Goal: Navigation & Orientation: Find specific page/section

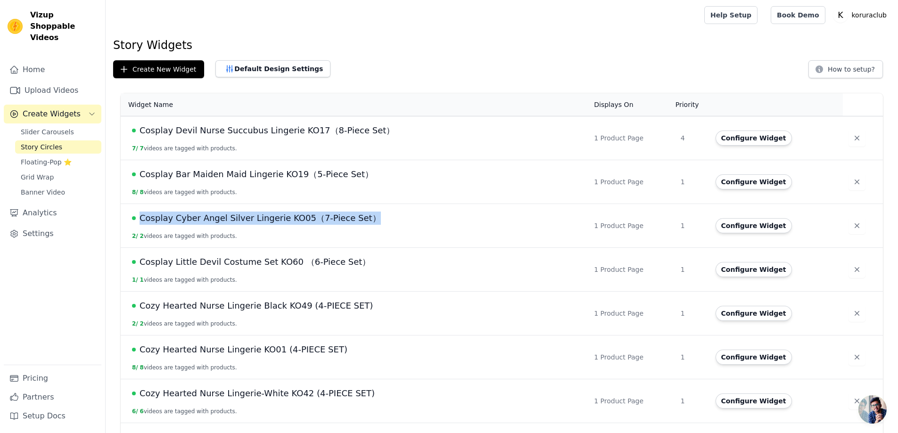
drag, startPoint x: 141, startPoint y: 213, endPoint x: 366, endPoint y: 221, distance: 224.9
click at [366, 221] on span "Cosplay Cyber Angel Silver Lingerie KO05（7-Piece Set）" at bounding box center [259, 218] width 241 height 13
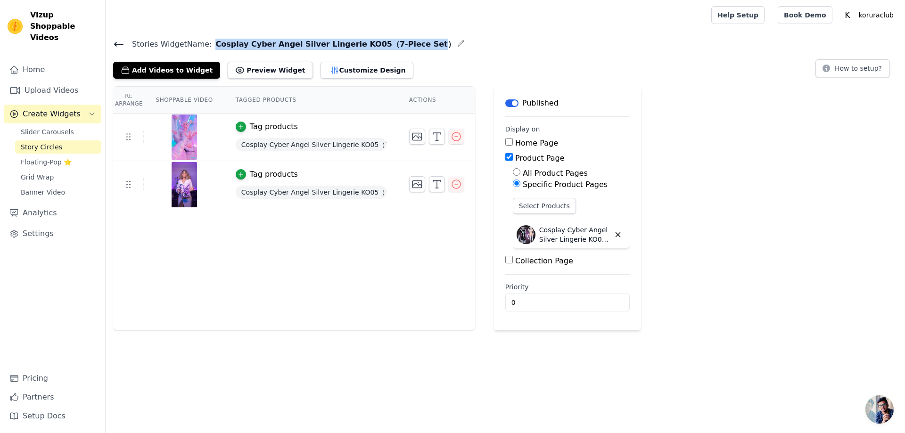
drag, startPoint x: 422, startPoint y: 45, endPoint x: 214, endPoint y: 45, distance: 207.3
click at [214, 45] on span "Cosplay Cyber Angel Silver Lingerie KO05（7-Piece Set）" at bounding box center [333, 44] width 243 height 11
copy span "Cosplay Cyber Angel Silver Lingerie KO05（7-Piece Set"
click at [121, 44] on icon at bounding box center [119, 44] width 8 height 4
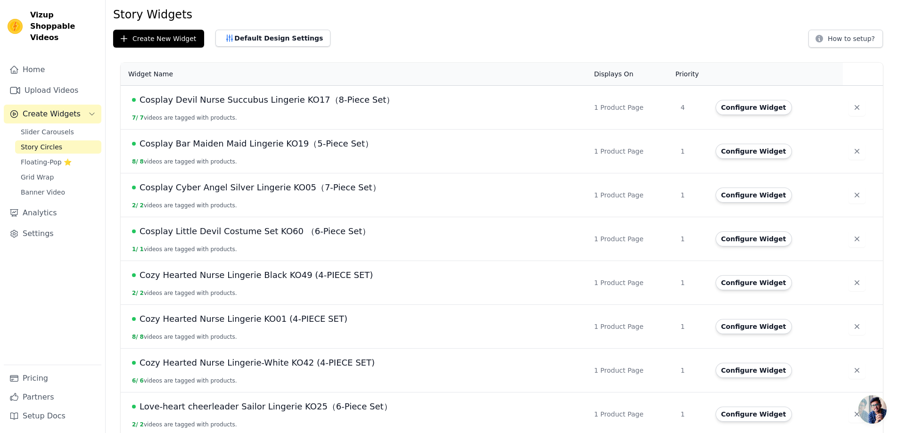
scroll to position [47, 0]
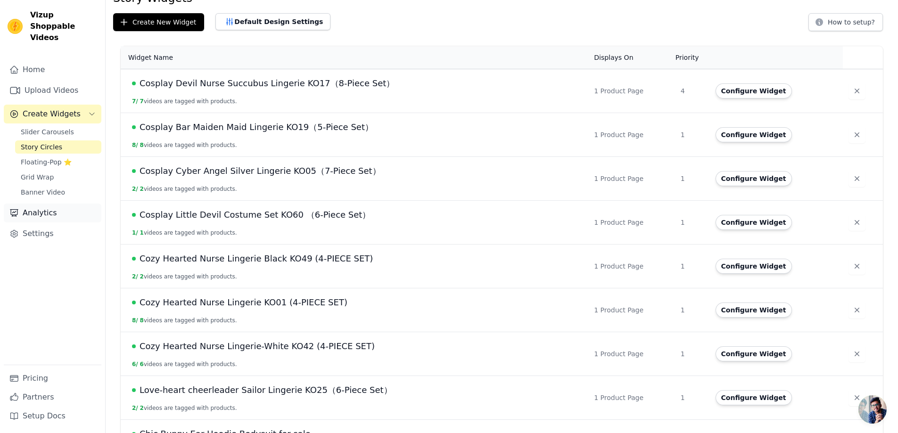
click at [53, 204] on link "Analytics" at bounding box center [53, 213] width 98 height 19
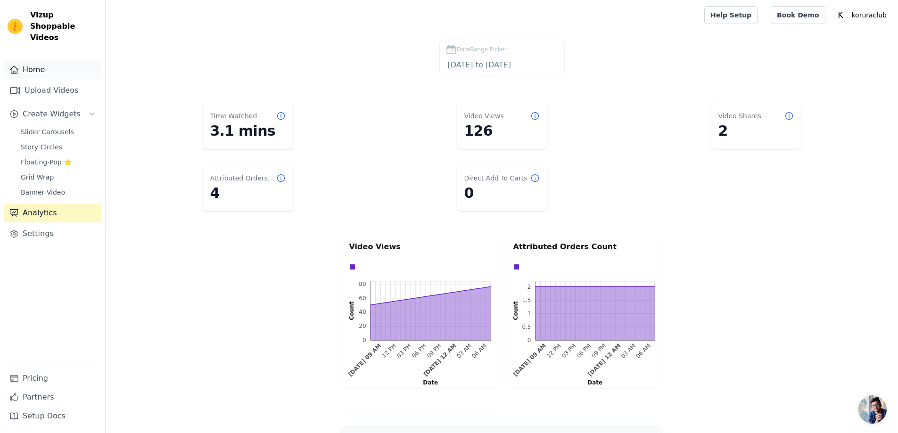
click at [44, 60] on link "Home" at bounding box center [53, 69] width 98 height 19
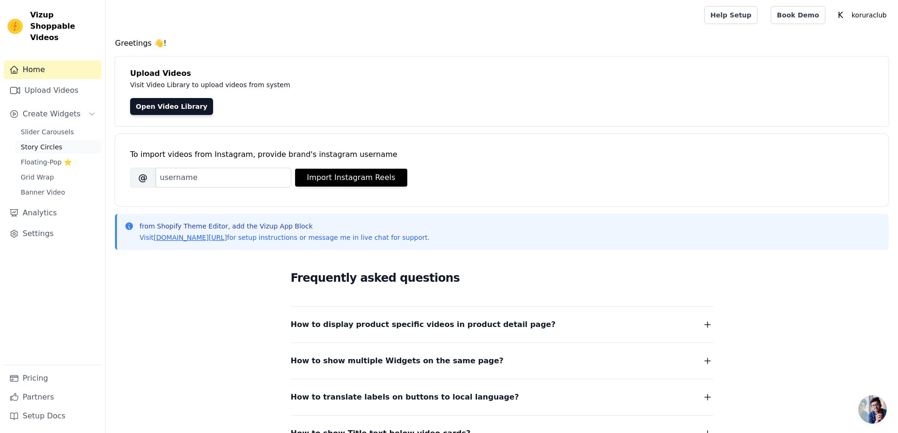
click at [49, 142] on span "Story Circles" at bounding box center [41, 146] width 41 height 9
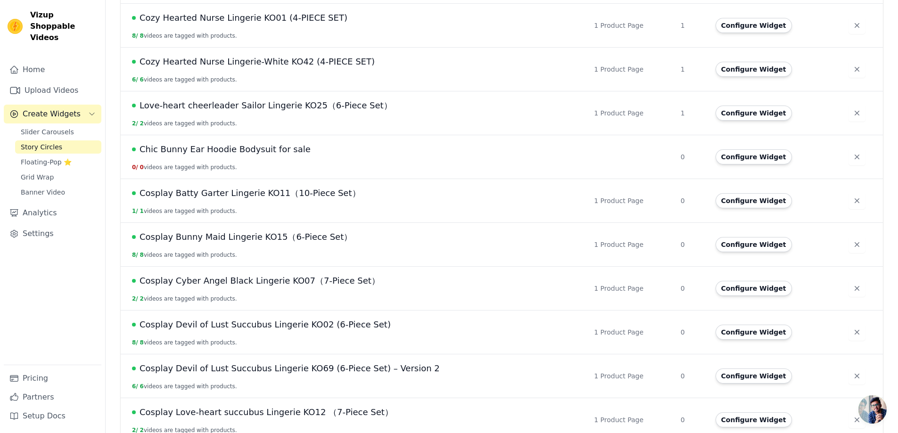
scroll to position [152, 0]
